Goal: Check status: Check status

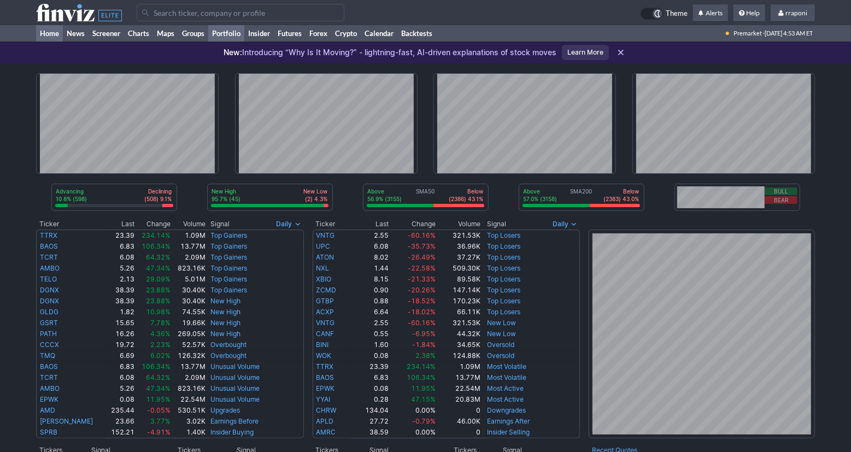
click at [240, 37] on link "Portfolio" at bounding box center [226, 33] width 36 height 16
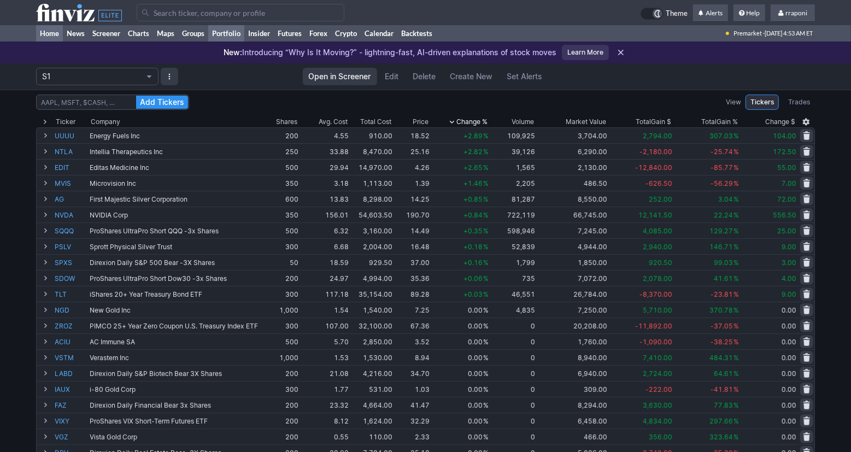
click at [61, 34] on link "Home" at bounding box center [49, 33] width 27 height 16
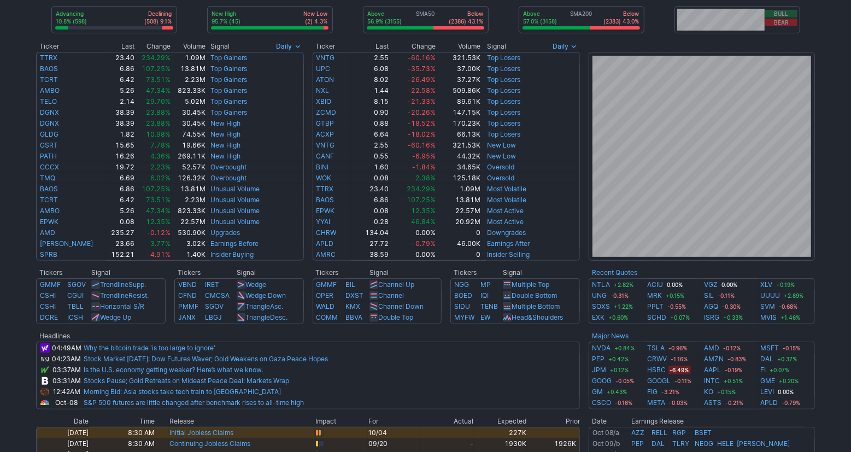
scroll to position [170, 0]
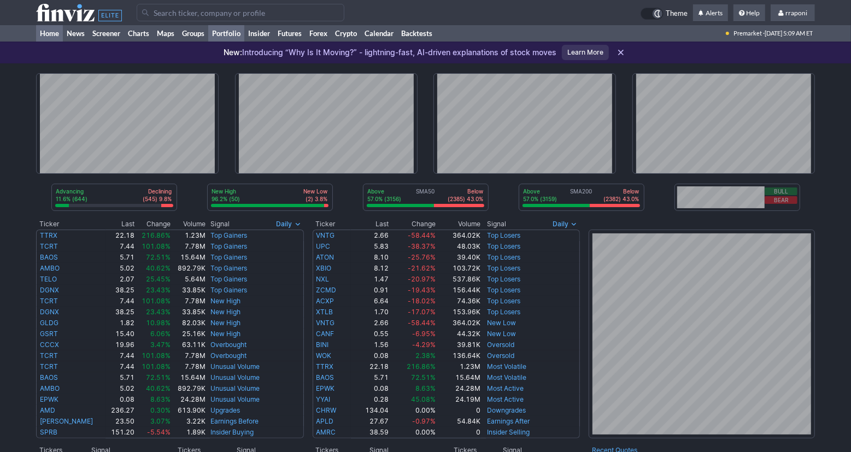
click at [237, 32] on link "Portfolio" at bounding box center [226, 33] width 36 height 16
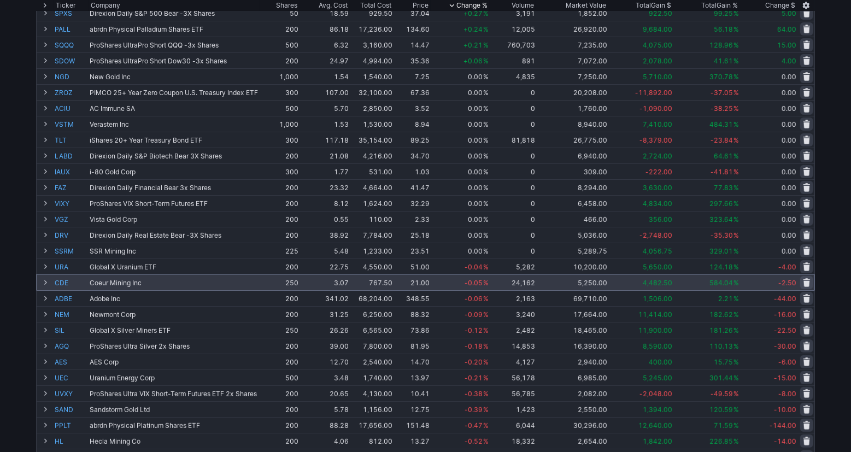
scroll to position [250, 0]
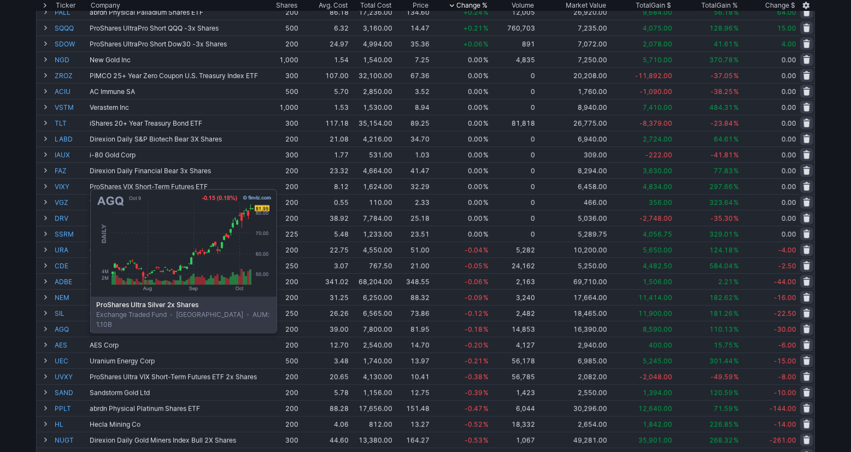
click at [63, 331] on link "AGQ" at bounding box center [71, 328] width 33 height 15
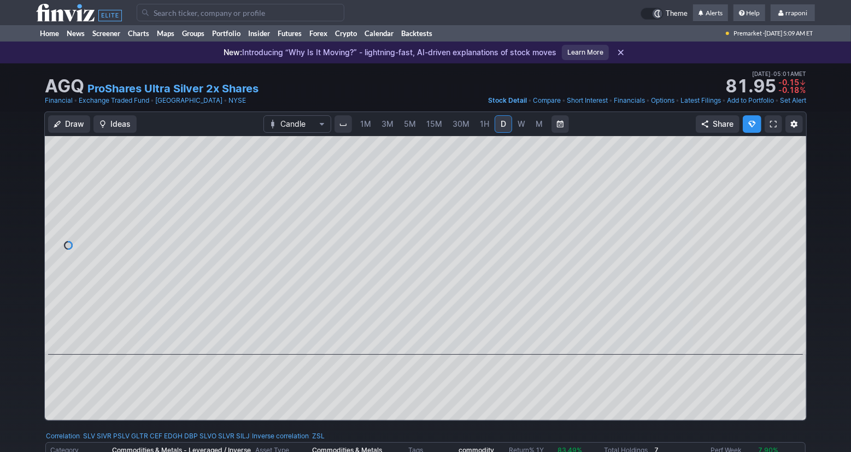
click at [517, 126] on span "W" at bounding box center [521, 123] width 8 height 9
click at [541, 128] on link "M" at bounding box center [538, 123] width 17 height 17
click at [234, 37] on link "Portfolio" at bounding box center [226, 33] width 36 height 16
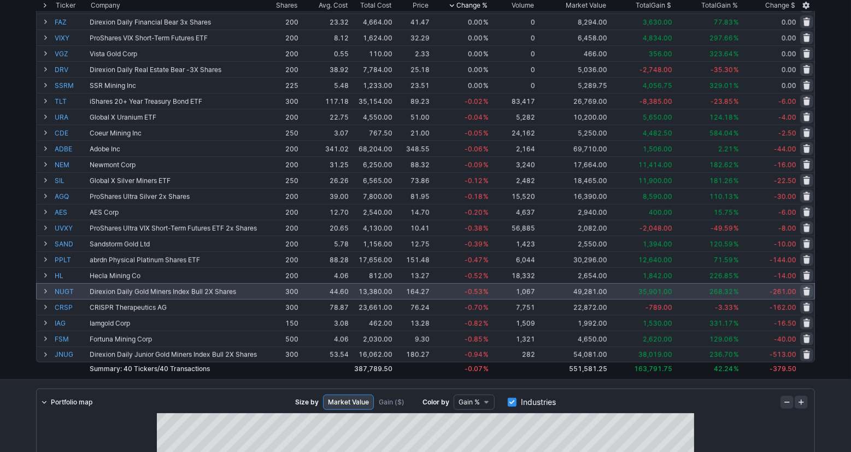
scroll to position [409, 0]
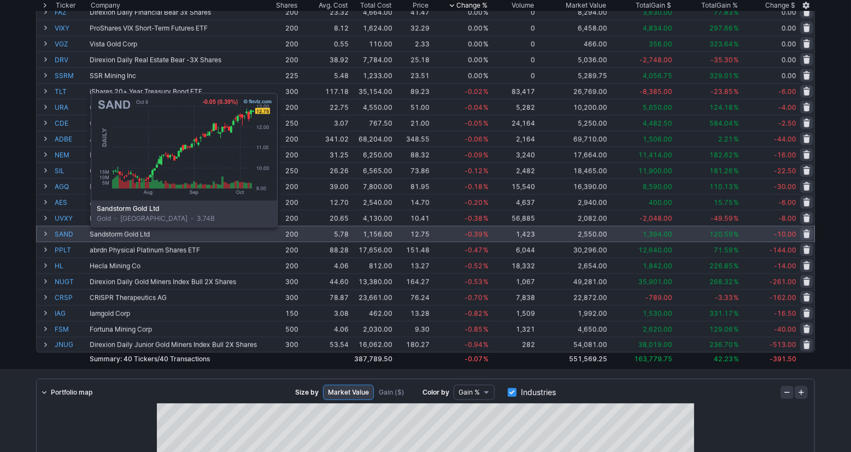
click at [63, 235] on link "SAND" at bounding box center [71, 233] width 33 height 15
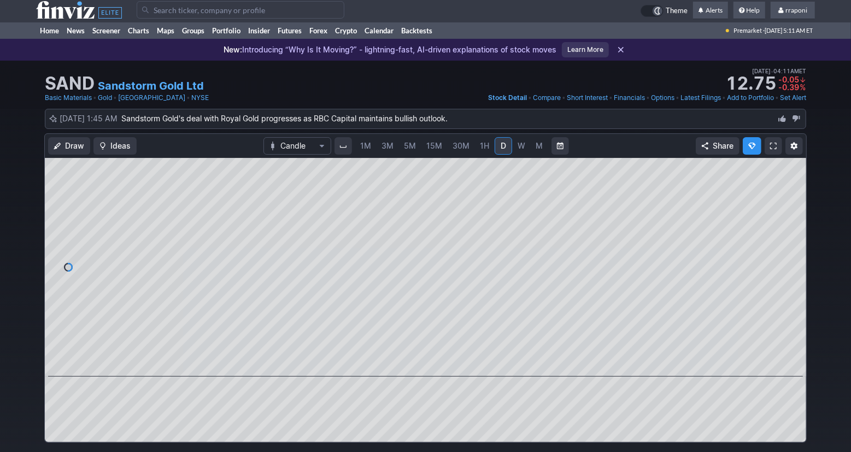
scroll to position [19, 0]
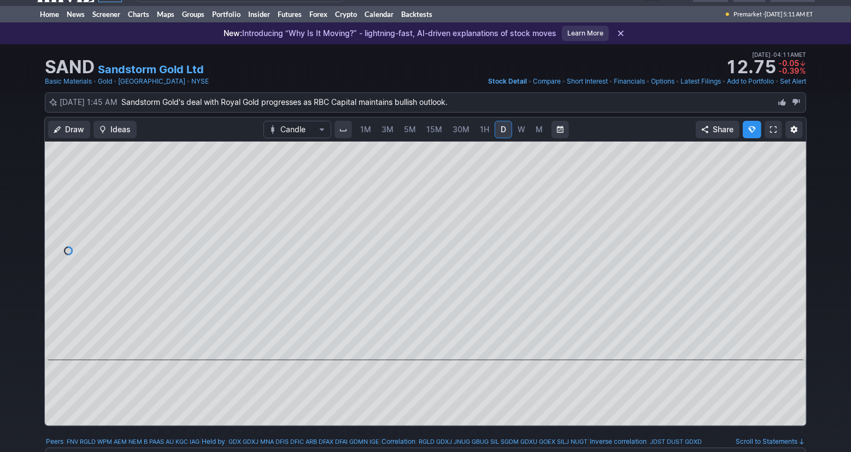
click at [517, 121] on link "W" at bounding box center [520, 129] width 17 height 17
click at [539, 139] on div "1M 3M 5M 15M 30M 1H D W M" at bounding box center [451, 130] width 237 height 22
click at [539, 135] on link "M" at bounding box center [538, 129] width 17 height 17
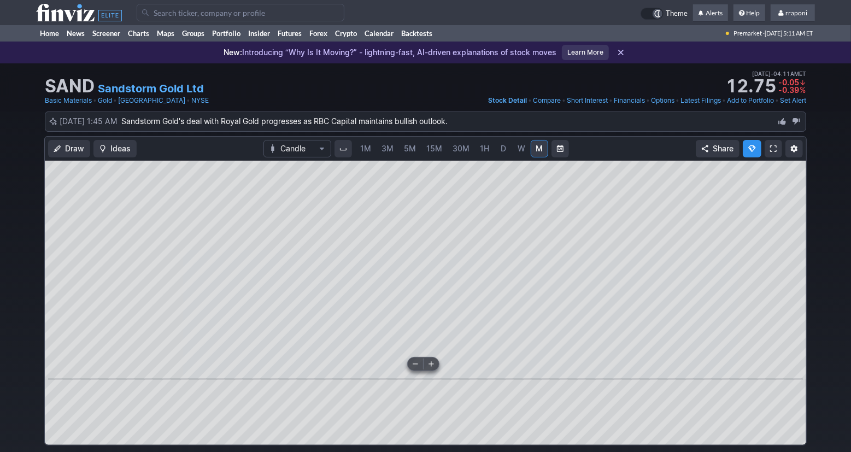
click at [412, 361] on span at bounding box center [415, 363] width 14 height 9
click at [237, 30] on link "Portfolio" at bounding box center [226, 33] width 36 height 16
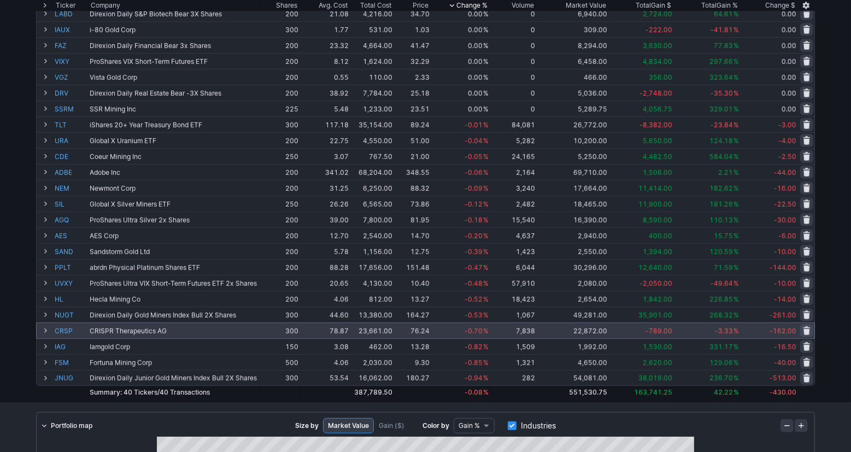
scroll to position [374, 0]
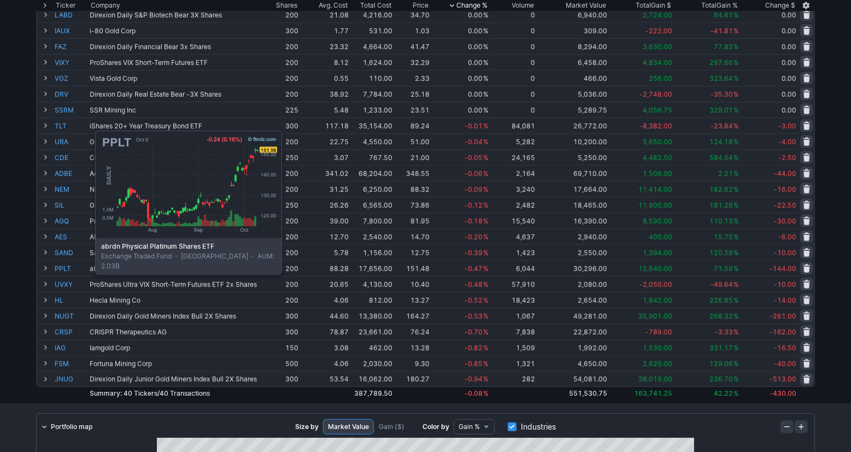
click at [68, 273] on link "PPLT" at bounding box center [71, 268] width 33 height 15
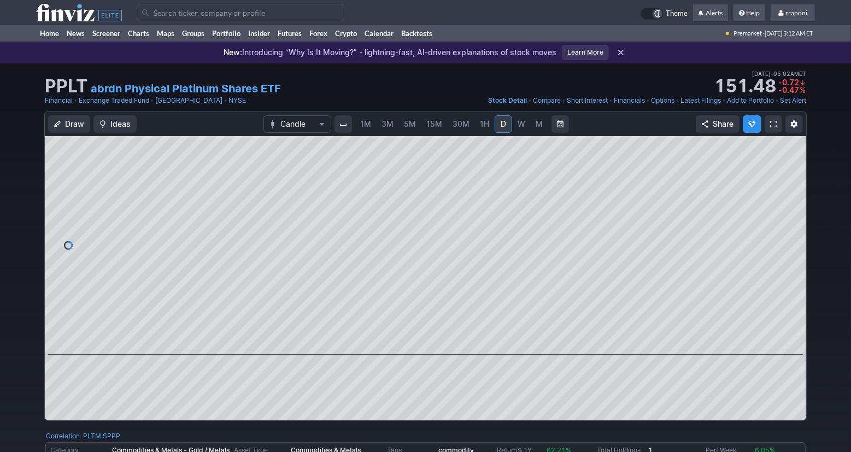
click at [532, 131] on link "M" at bounding box center [538, 123] width 17 height 17
click at [413, 343] on span at bounding box center [415, 339] width 14 height 9
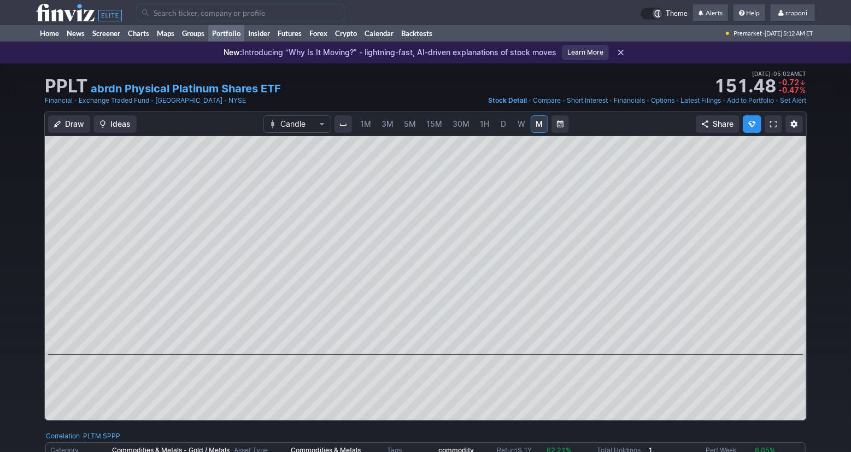
click at [237, 38] on link "Portfolio" at bounding box center [226, 33] width 36 height 16
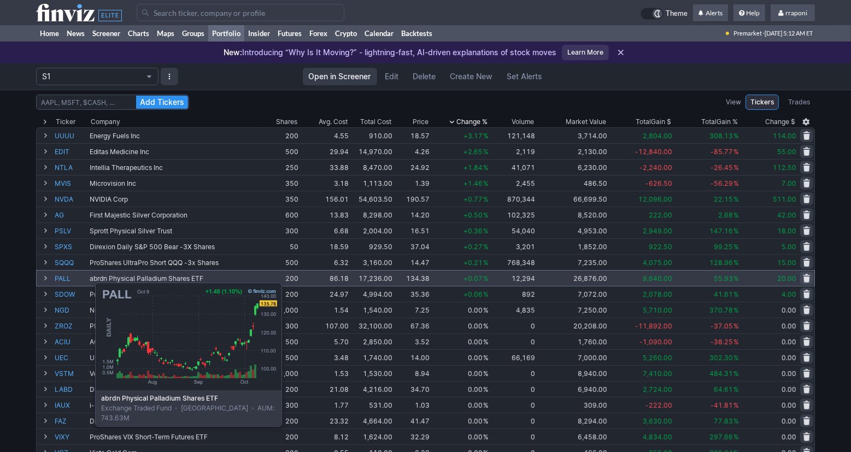
click at [68, 277] on link "PALL" at bounding box center [71, 277] width 33 height 15
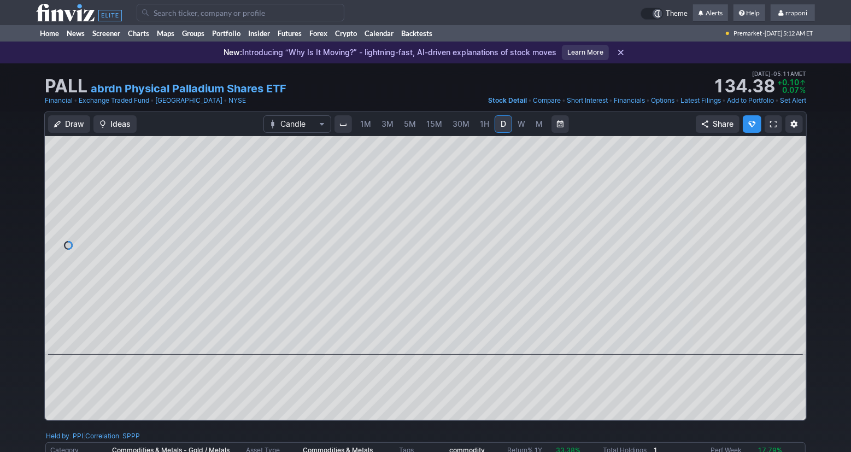
click at [537, 122] on span "M" at bounding box center [538, 123] width 7 height 9
click at [238, 35] on link "Portfolio" at bounding box center [226, 33] width 36 height 16
